Goal: Navigation & Orientation: Find specific page/section

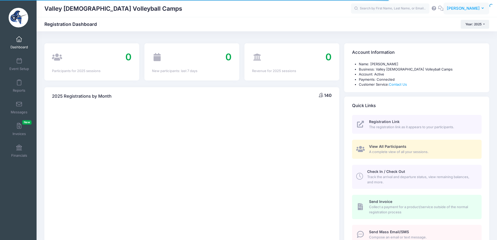
click at [474, 6] on span "[PERSON_NAME]" at bounding box center [463, 8] width 33 height 6
select select
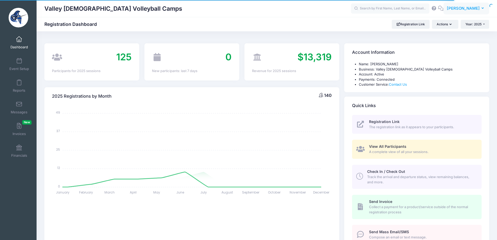
click at [461, 11] on span "[PERSON_NAME]" at bounding box center [463, 8] width 33 height 6
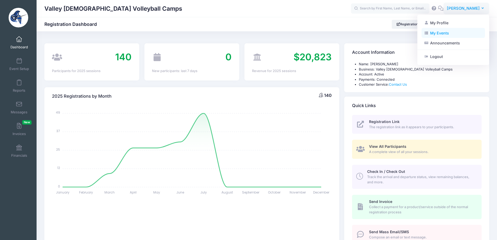
click at [447, 31] on link "My Events" at bounding box center [452, 33] width 63 height 10
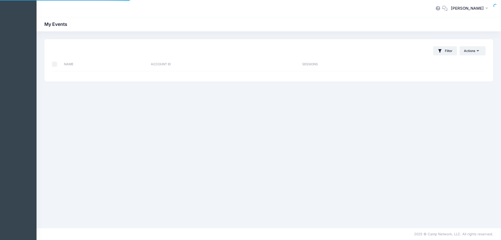
select select "10"
